Goal: Check status: Check status

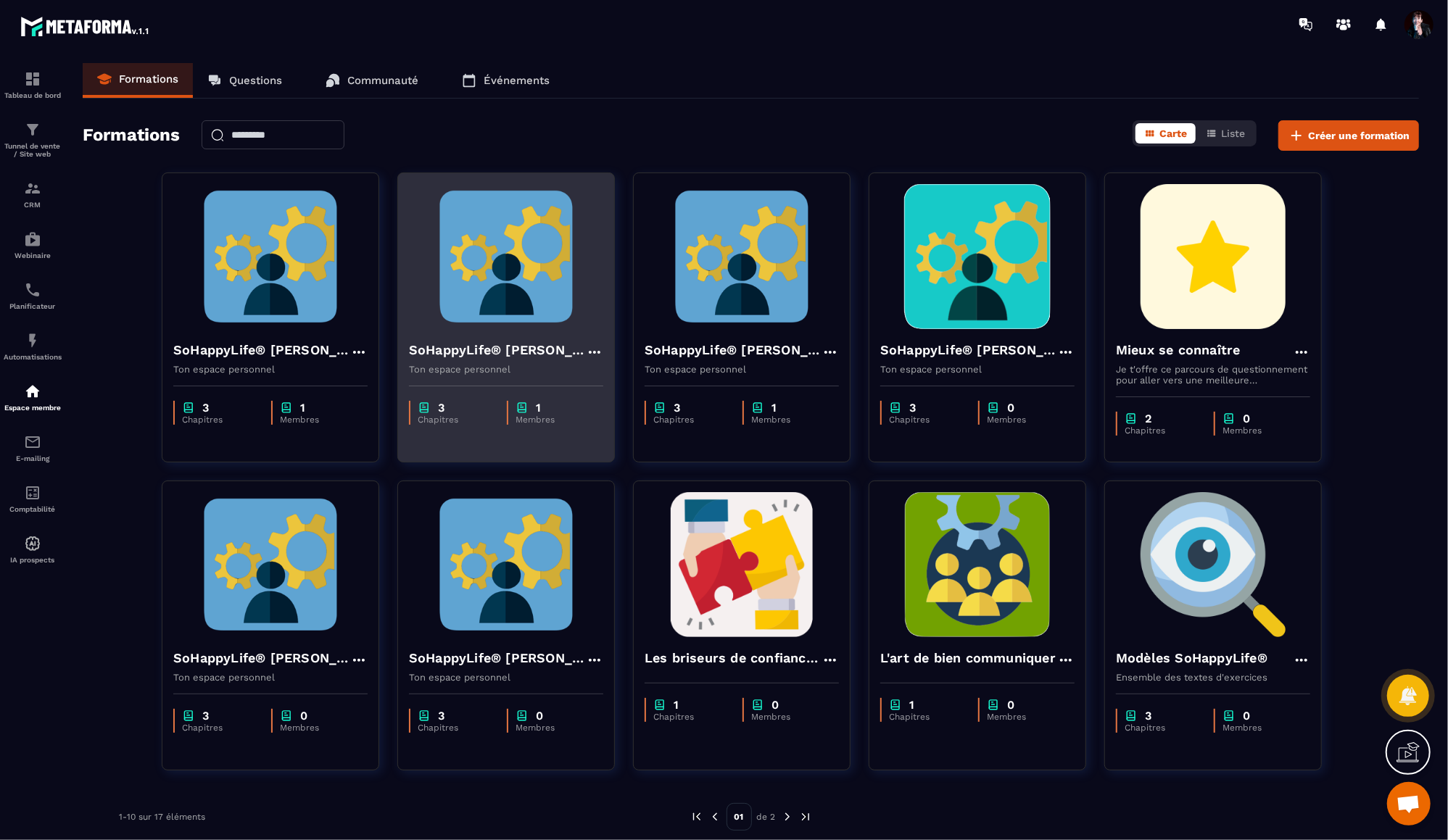
scroll to position [9, 0]
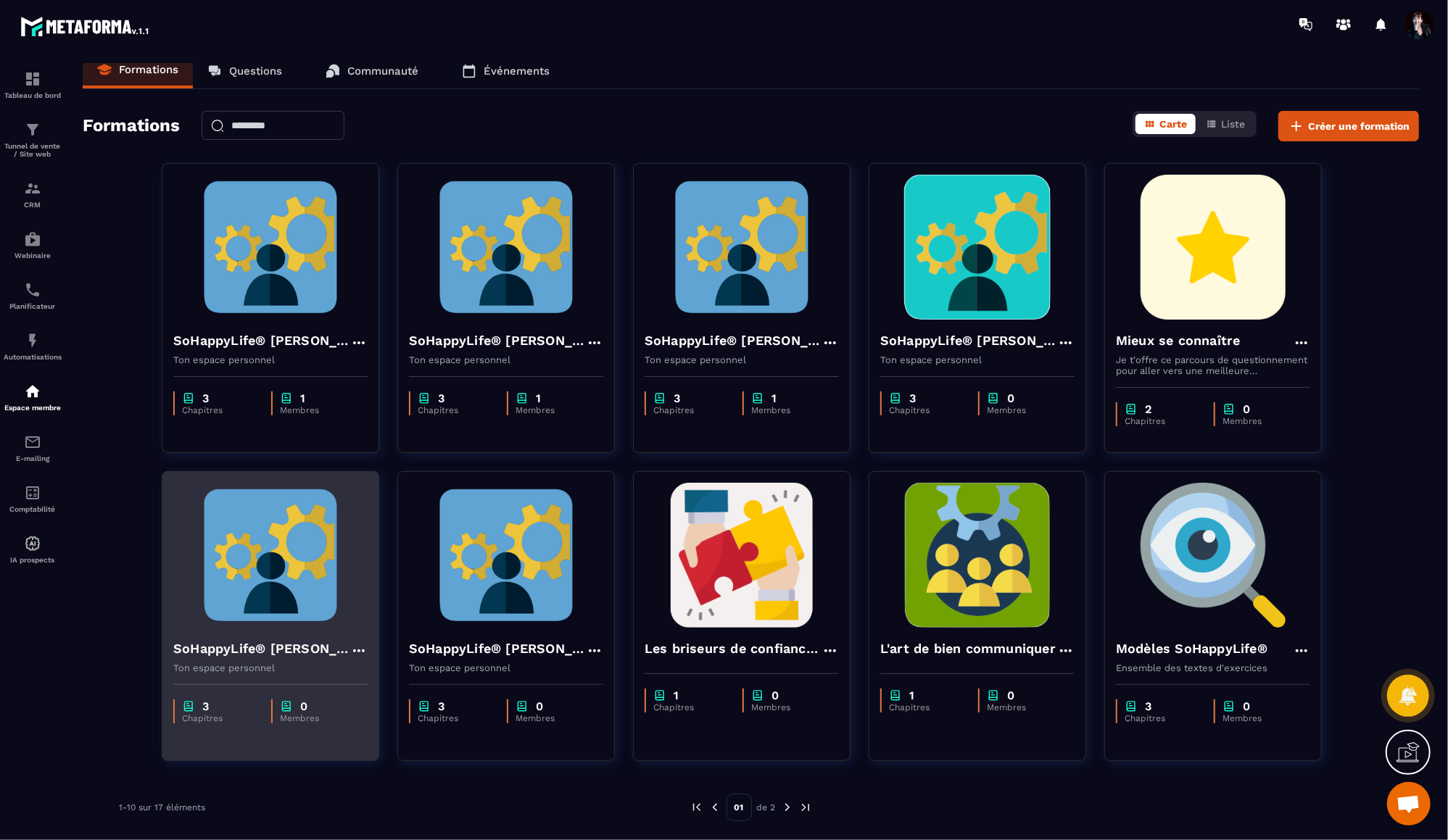
click at [328, 548] on img at bounding box center [271, 555] width 195 height 145
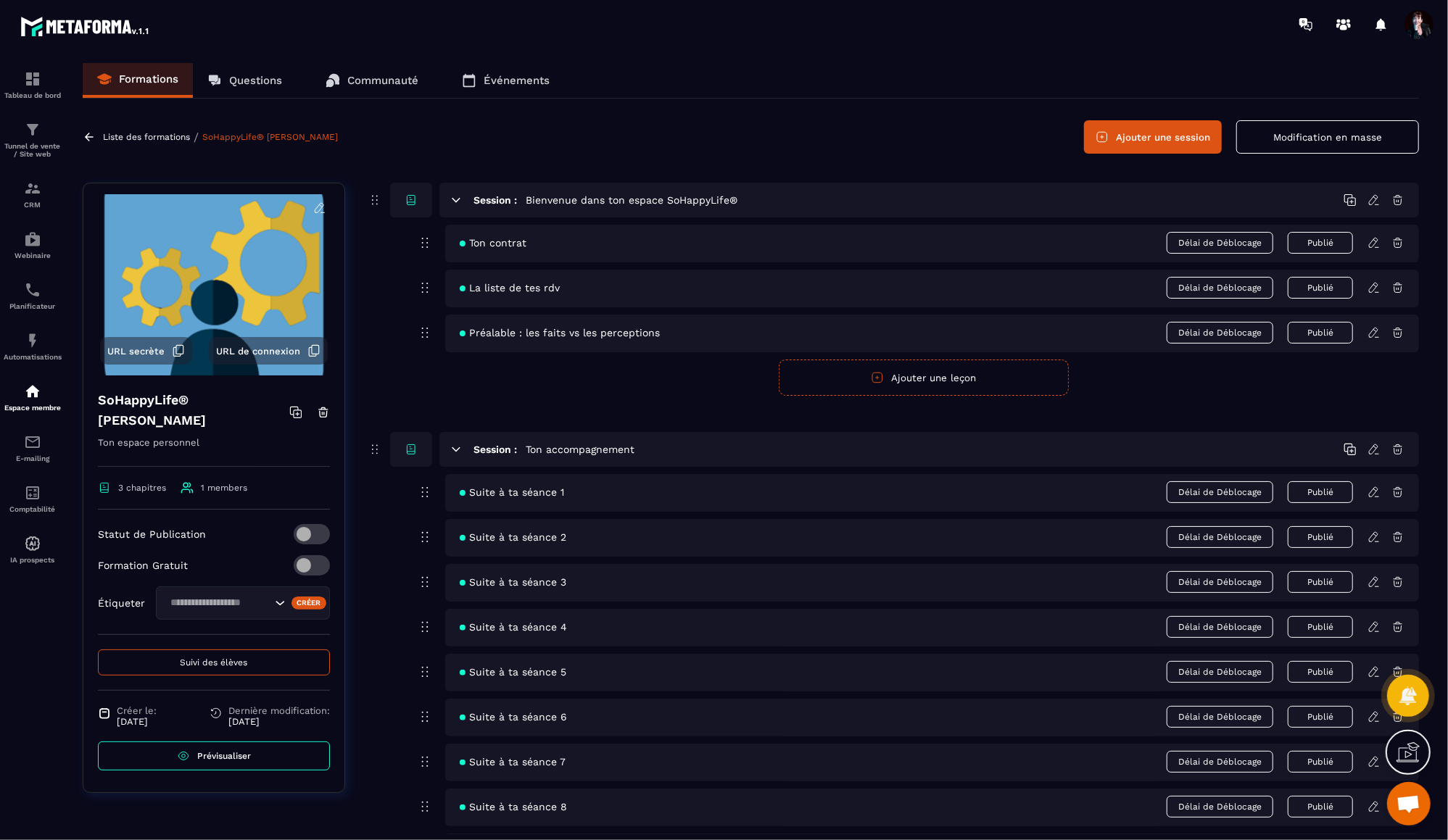
click at [248, 666] on button "Suivi des élèves" at bounding box center [214, 662] width 232 height 26
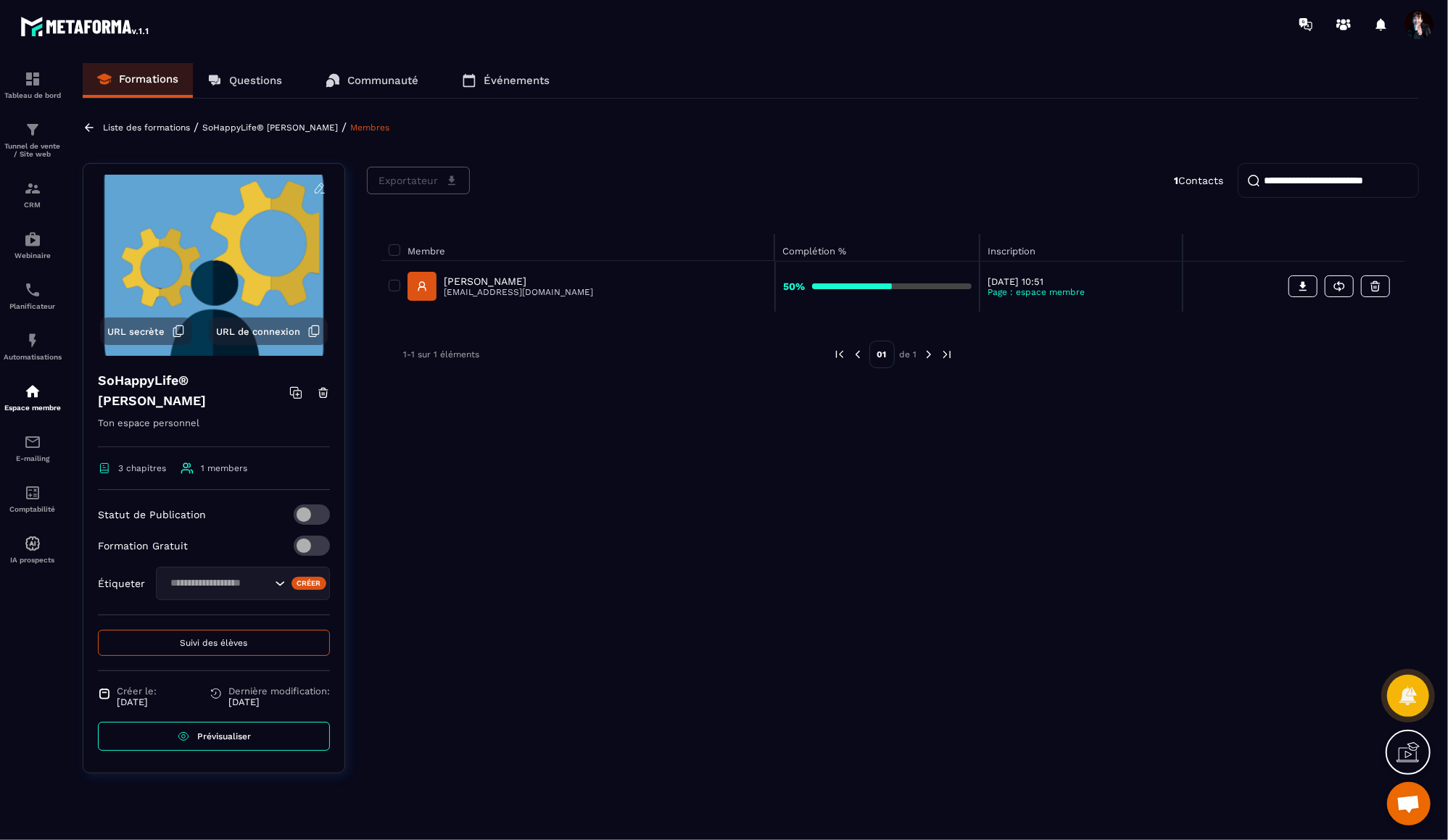
click at [486, 284] on p "[PERSON_NAME]" at bounding box center [518, 282] width 150 height 12
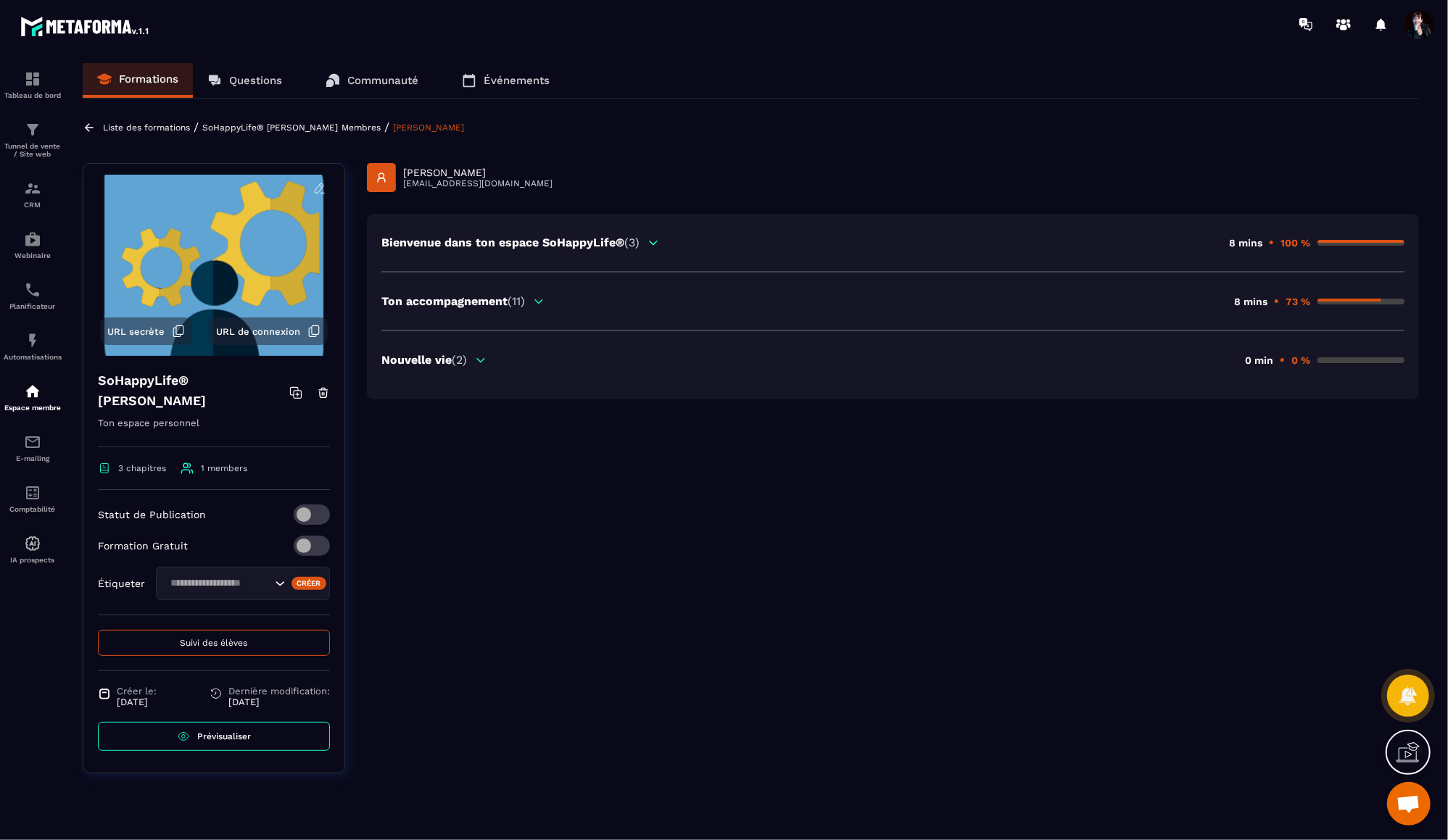
click at [540, 300] on icon at bounding box center [538, 301] width 8 height 3
